Goal: Information Seeking & Learning: Find specific fact

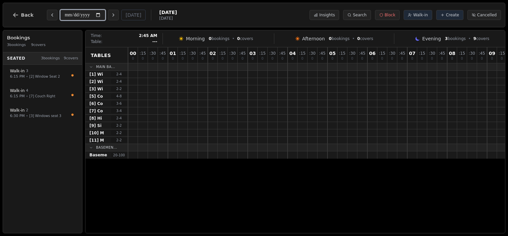
click at [100, 15] on input "**********" at bounding box center [82, 15] width 45 height 11
type input "**********"
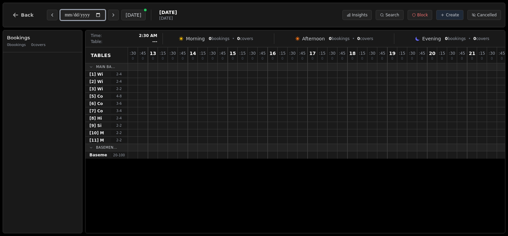
scroll to position [0, 540]
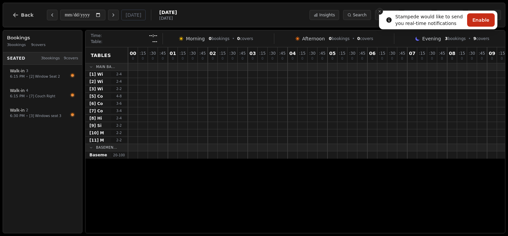
click at [380, 12] on icon "Close toast" at bounding box center [380, 11] width 4 height 4
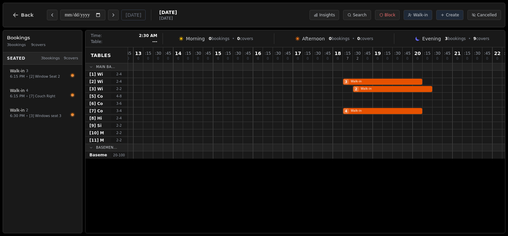
scroll to position [0, 539]
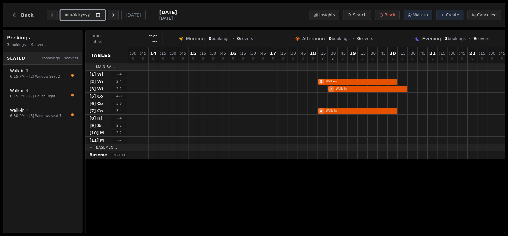
click at [98, 15] on input "**********" at bounding box center [82, 15] width 45 height 11
type input "**********"
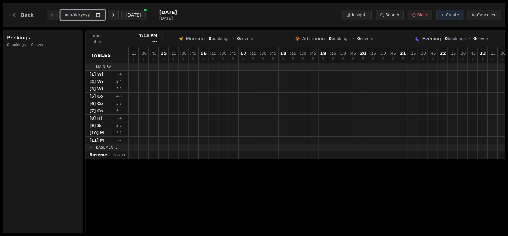
scroll to position [0, 581]
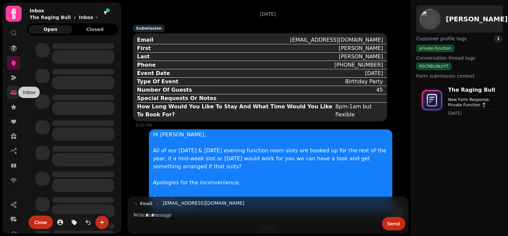
click at [12, 92] on icon at bounding box center [13, 92] width 7 height 7
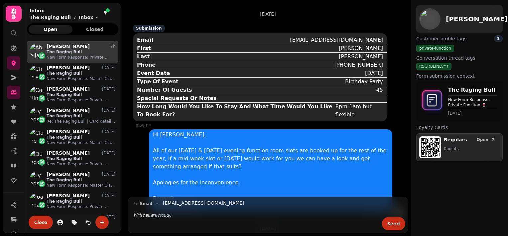
scroll to position [184, 87]
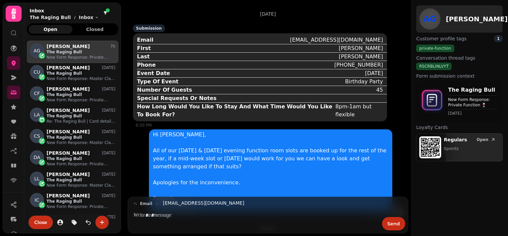
click at [12, 35] on icon at bounding box center [13, 33] width 7 height 7
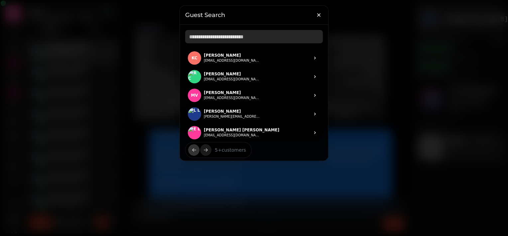
click at [246, 36] on input "text" at bounding box center [254, 36] width 138 height 13
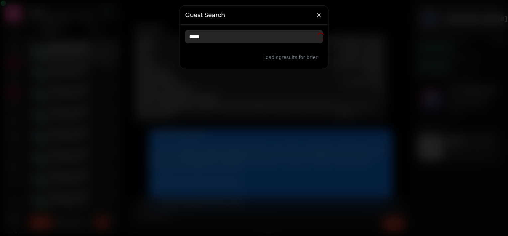
type input "*****"
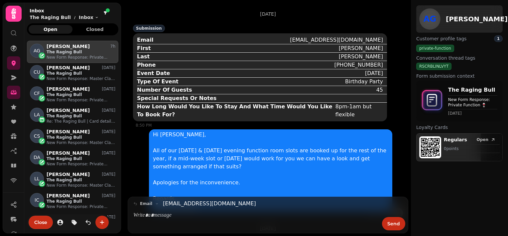
click at [15, 33] on icon at bounding box center [13, 33] width 7 height 7
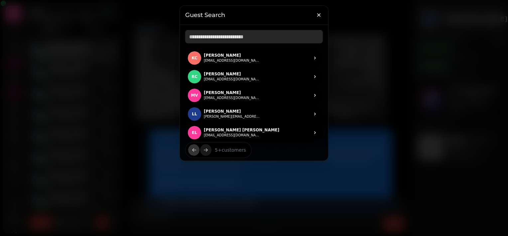
click at [234, 31] on input "text" at bounding box center [254, 36] width 138 height 13
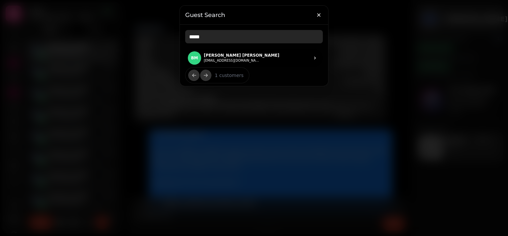
type input "*****"
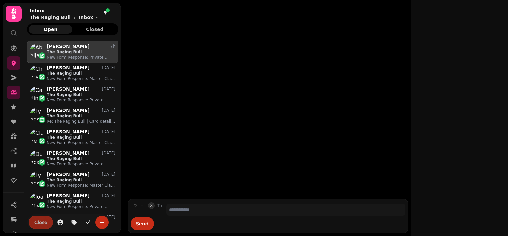
scroll to position [184, 87]
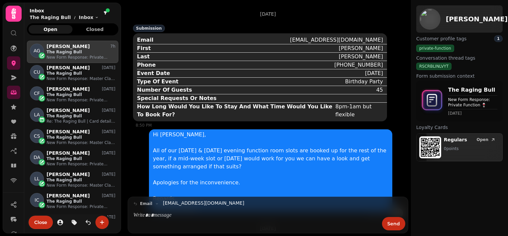
click at [11, 37] on div at bounding box center [14, 30] width 12 height 17
click at [13, 31] on icon at bounding box center [13, 33] width 7 height 7
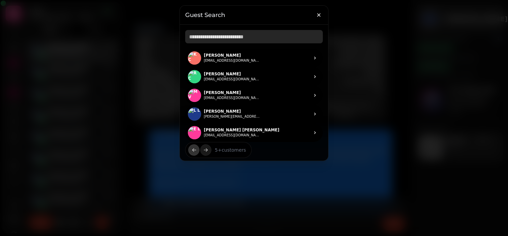
click at [228, 37] on input "text" at bounding box center [254, 36] width 138 height 13
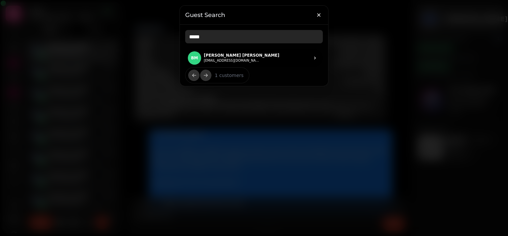
type input "**********"
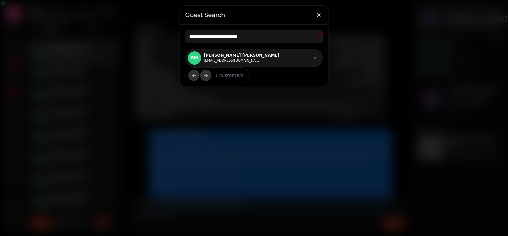
click at [222, 55] on p "[PERSON_NAME] [PERSON_NAME]" at bounding box center [242, 55] width 76 height 5
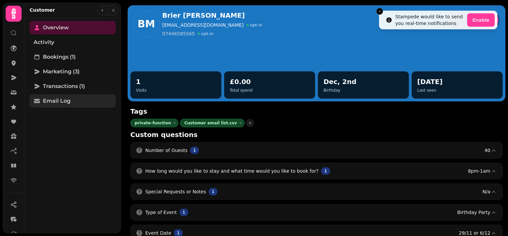
click at [65, 98] on span "Email Log" at bounding box center [57, 101] width 28 height 8
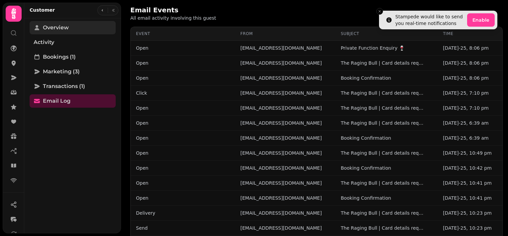
click at [66, 25] on span "Overview" at bounding box center [56, 28] width 26 height 8
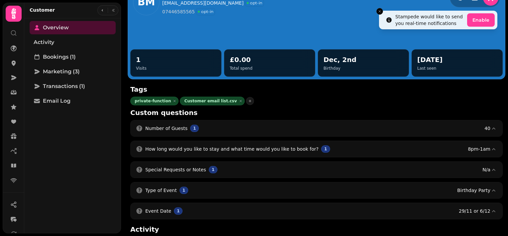
scroll to position [33, 0]
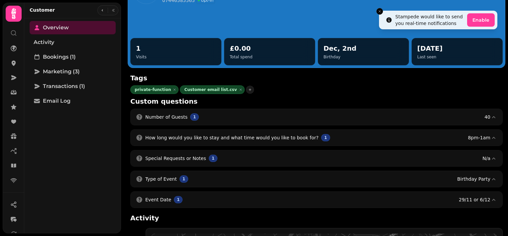
click at [263, 119] on button "Number of Guests 1 40" at bounding box center [317, 117] width 372 height 16
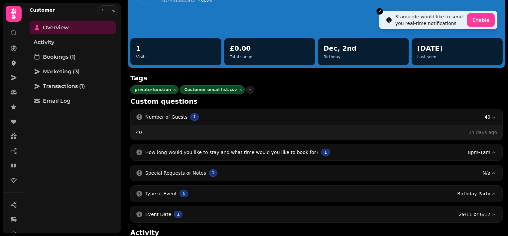
click at [285, 118] on button "Number of Guests 1 40" at bounding box center [317, 117] width 372 height 16
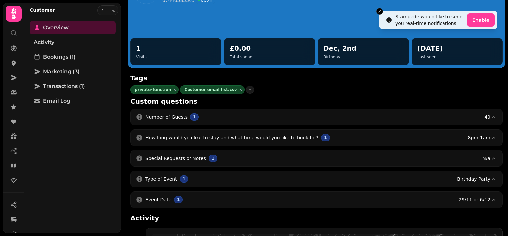
click at [274, 138] on span "How long would you like to stay and what time would you like to book for?" at bounding box center [231, 137] width 173 height 7
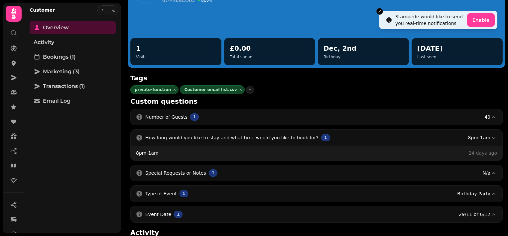
click at [274, 136] on span "How long would you like to stay and what time would you like to book for?" at bounding box center [231, 137] width 173 height 7
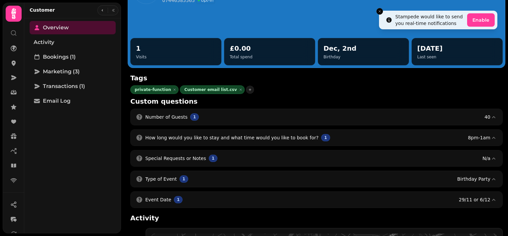
click at [263, 150] on button "Special Requests or Notes 1 N/a" at bounding box center [317, 158] width 372 height 16
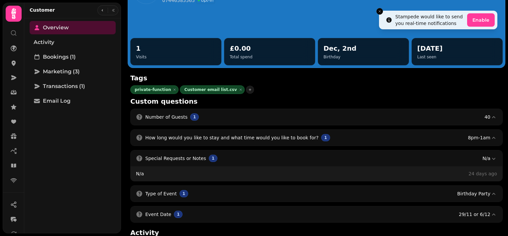
click at [262, 154] on button "Special Requests or Notes 1 N/a" at bounding box center [317, 158] width 372 height 16
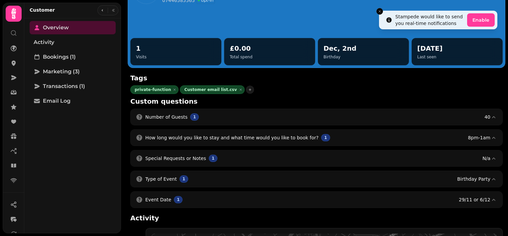
click at [260, 173] on button "Type of Event 1 Birthday Party" at bounding box center [317, 179] width 372 height 16
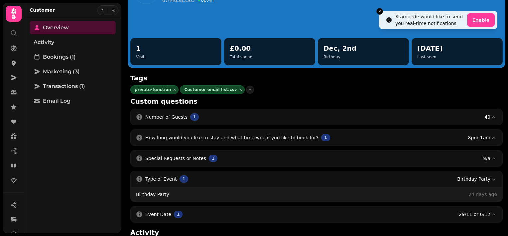
click at [261, 181] on button "Type of Event 1 Birthday Party" at bounding box center [317, 179] width 372 height 16
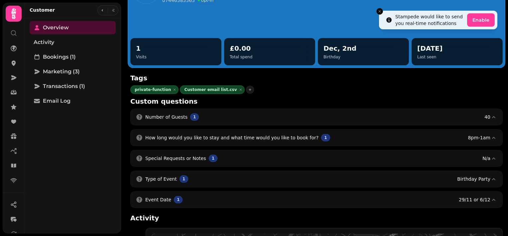
click at [252, 198] on button "Event Date 1 29/11 or 6/12" at bounding box center [317, 199] width 372 height 16
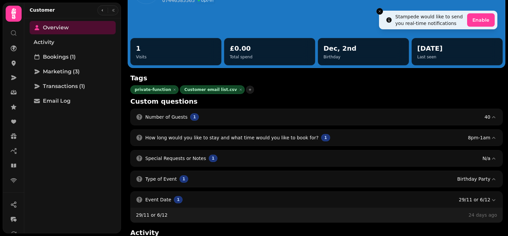
click at [252, 198] on button "Event Date 1 29/11 or 6/12" at bounding box center [317, 199] width 372 height 16
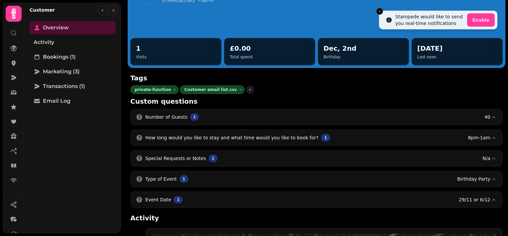
click at [249, 198] on button "Event Date 1 29/11 or 6/12" at bounding box center [317, 199] width 372 height 16
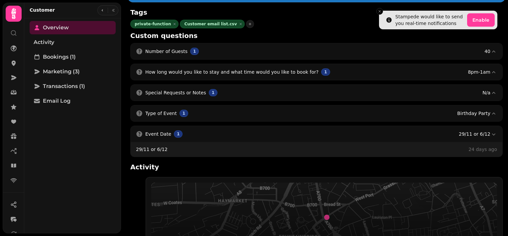
scroll to position [100, 0]
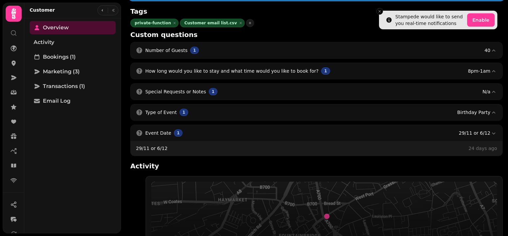
click at [190, 133] on button "Event Date 1 29/11 or 6/12" at bounding box center [317, 133] width 372 height 16
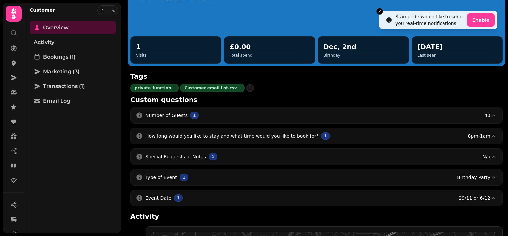
scroll to position [0, 0]
